Goal: Information Seeking & Learning: Learn about a topic

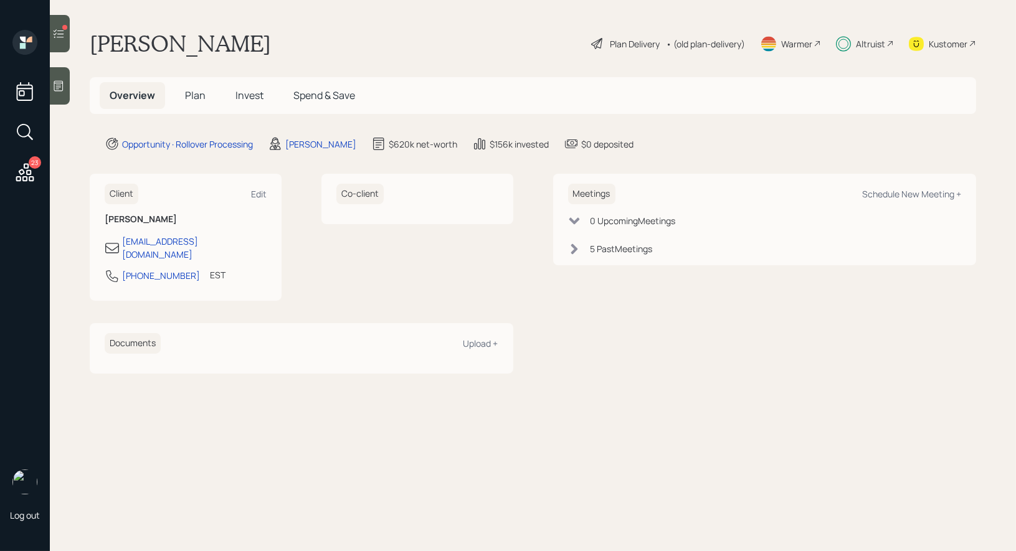
click at [253, 95] on span "Invest" at bounding box center [249, 95] width 28 height 14
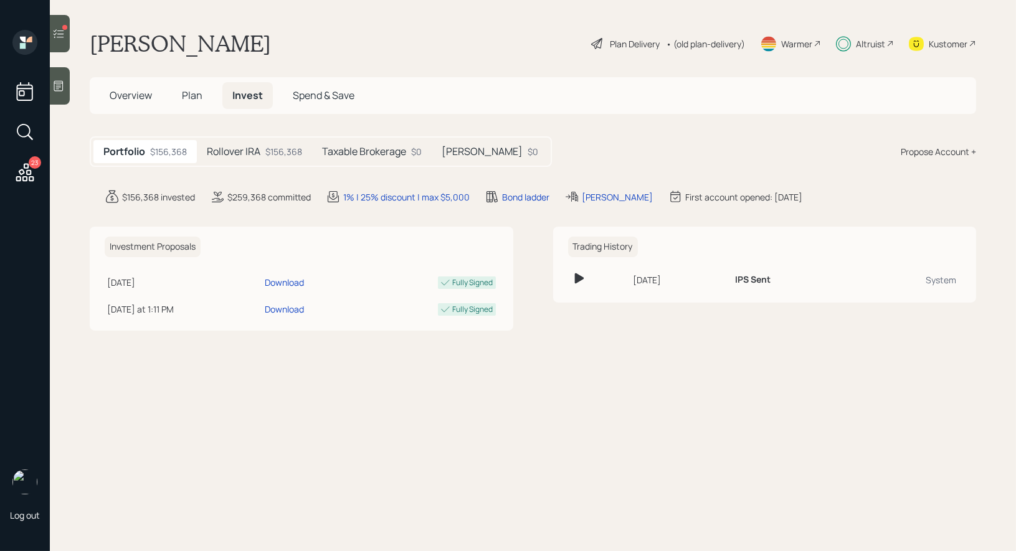
click at [476, 146] on h5 "[PERSON_NAME]" at bounding box center [482, 152] width 81 height 12
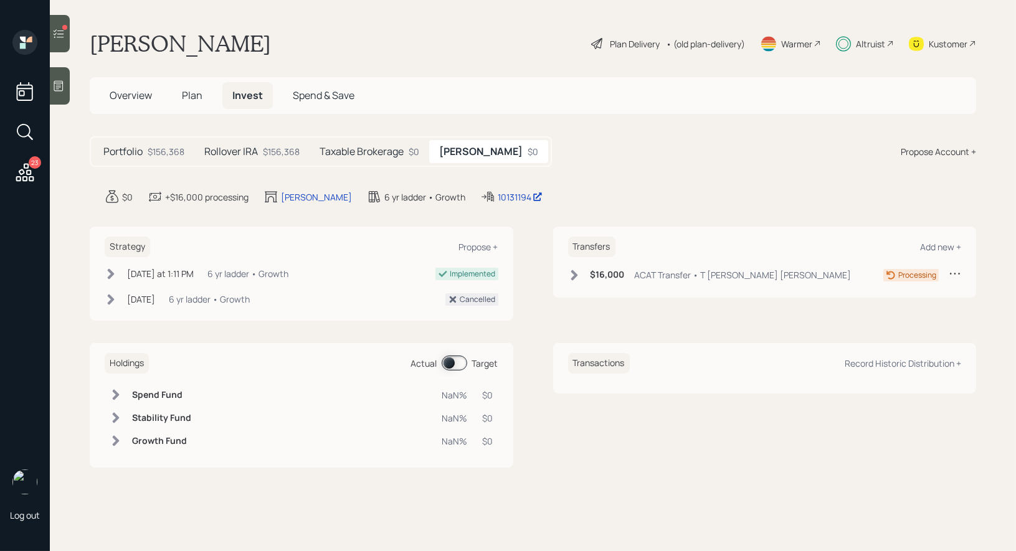
click at [376, 152] on h5 "Taxable Brokerage" at bounding box center [362, 152] width 84 height 12
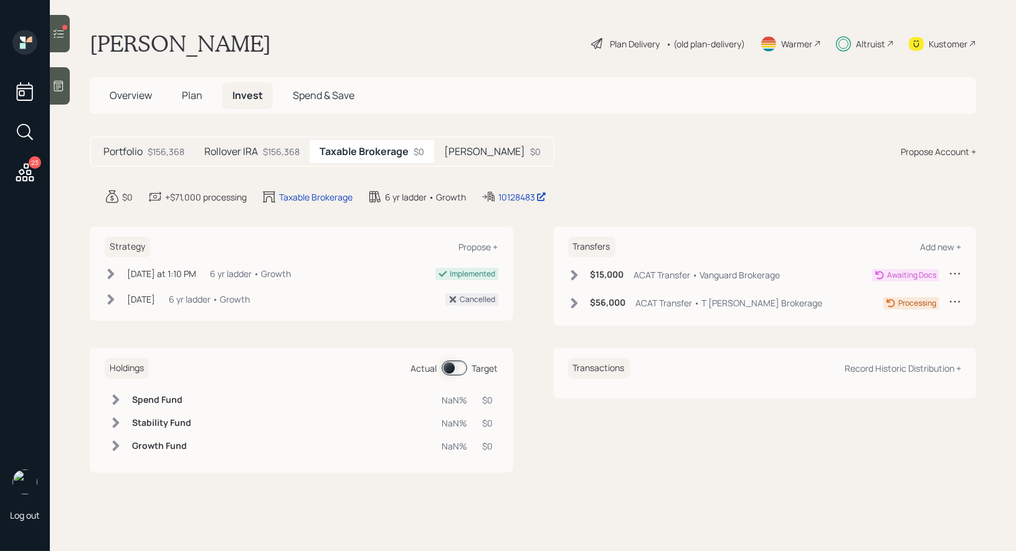
click at [465, 146] on h5 "[PERSON_NAME]" at bounding box center [484, 152] width 81 height 12
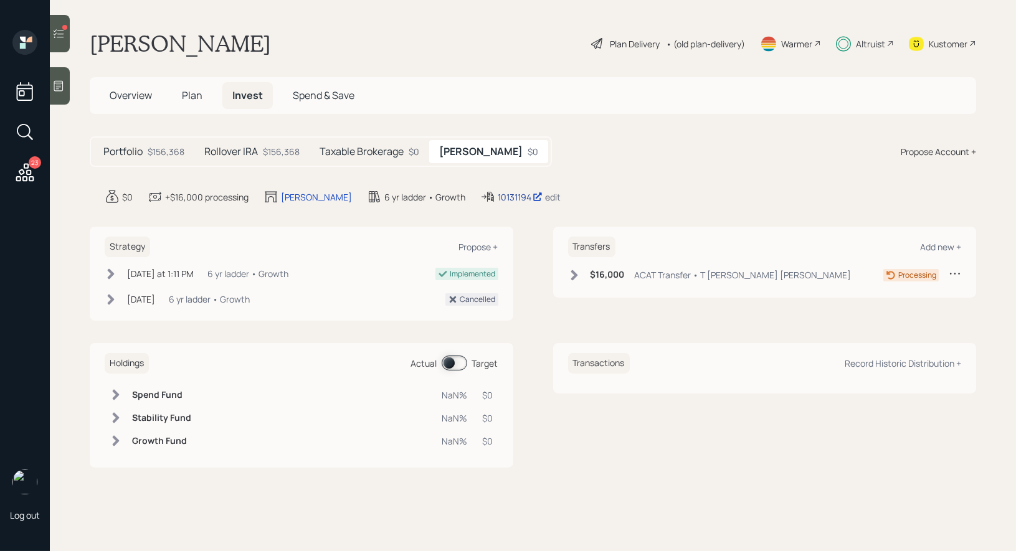
click at [498, 194] on div "10131194" at bounding box center [520, 197] width 45 height 13
